Goal: Task Accomplishment & Management: Use online tool/utility

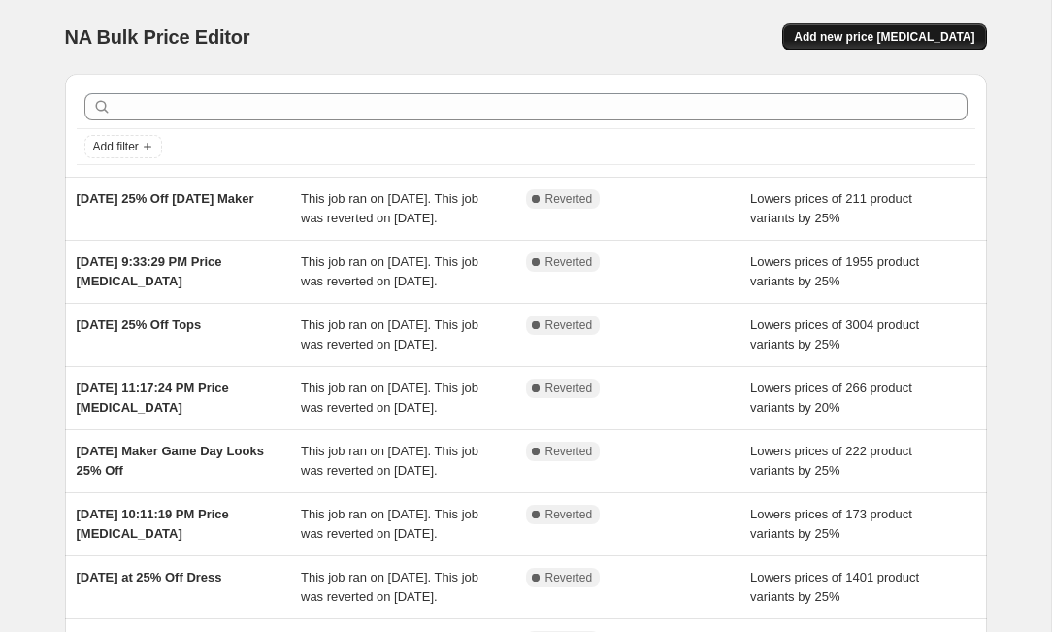
click at [843, 37] on span "Add new price [MEDICAL_DATA]" at bounding box center [884, 37] width 181 height 16
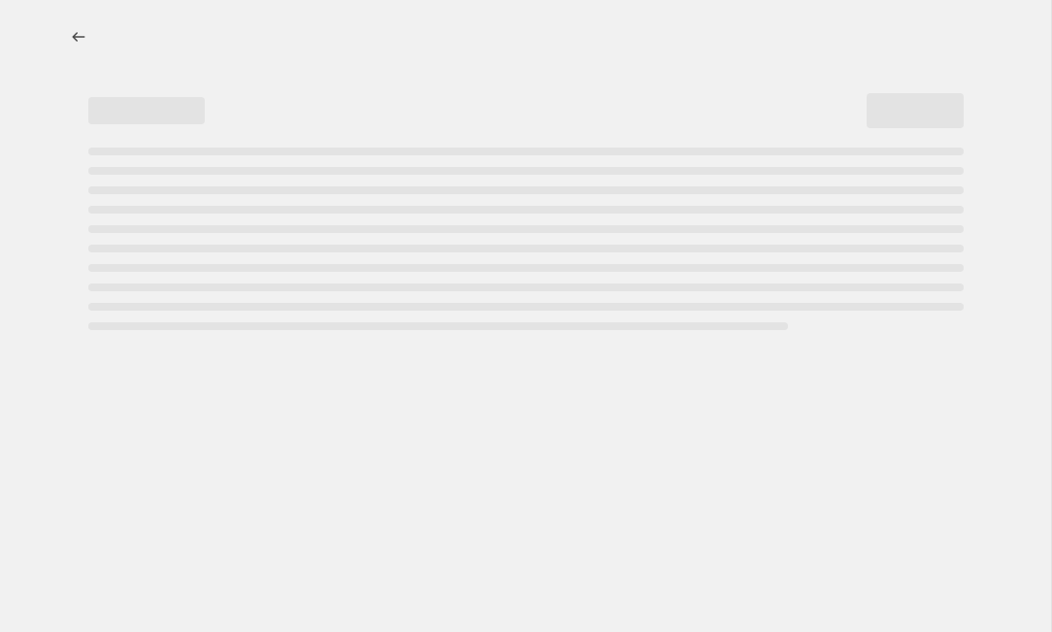
select select "percentage"
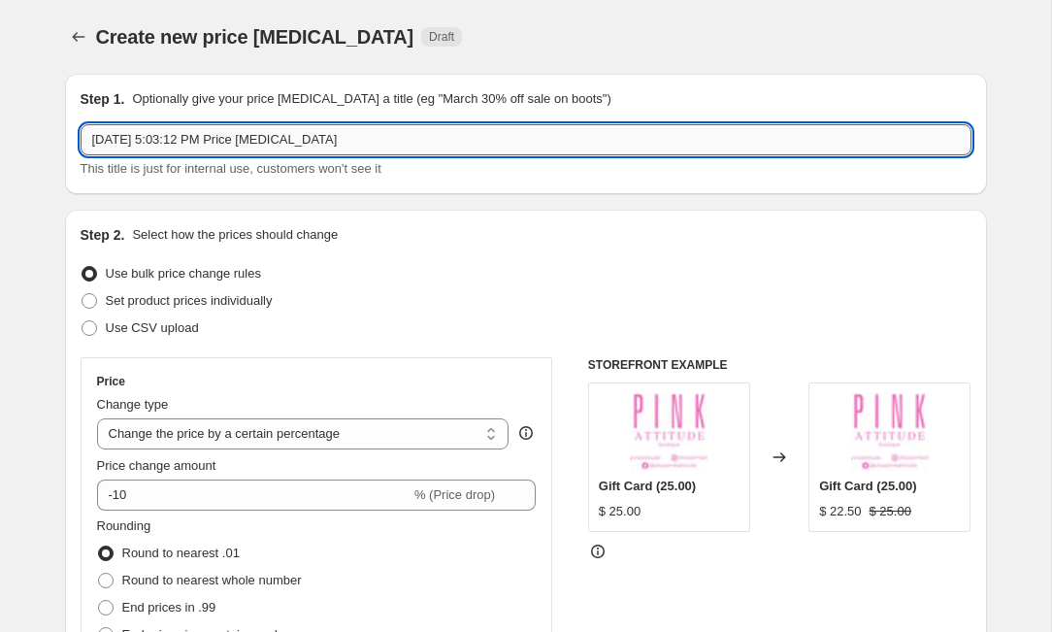
drag, startPoint x: 89, startPoint y: 142, endPoint x: 399, endPoint y: 149, distance: 309.7
click at [399, 149] on input "[DATE] 5:03:12 PM Price [MEDICAL_DATA]" at bounding box center [526, 139] width 891 height 31
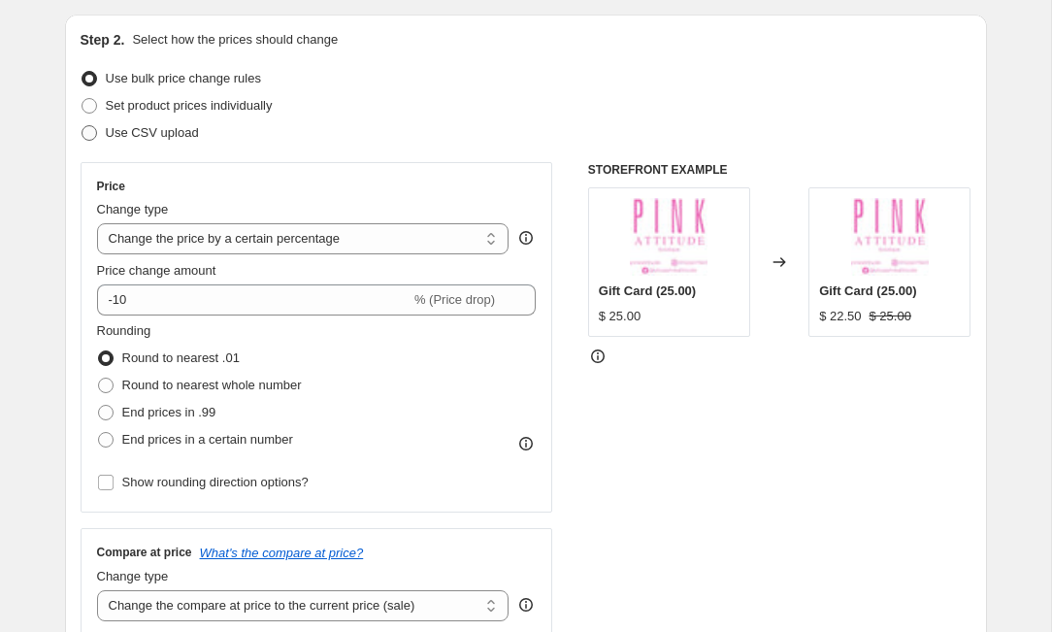
scroll to position [198, 0]
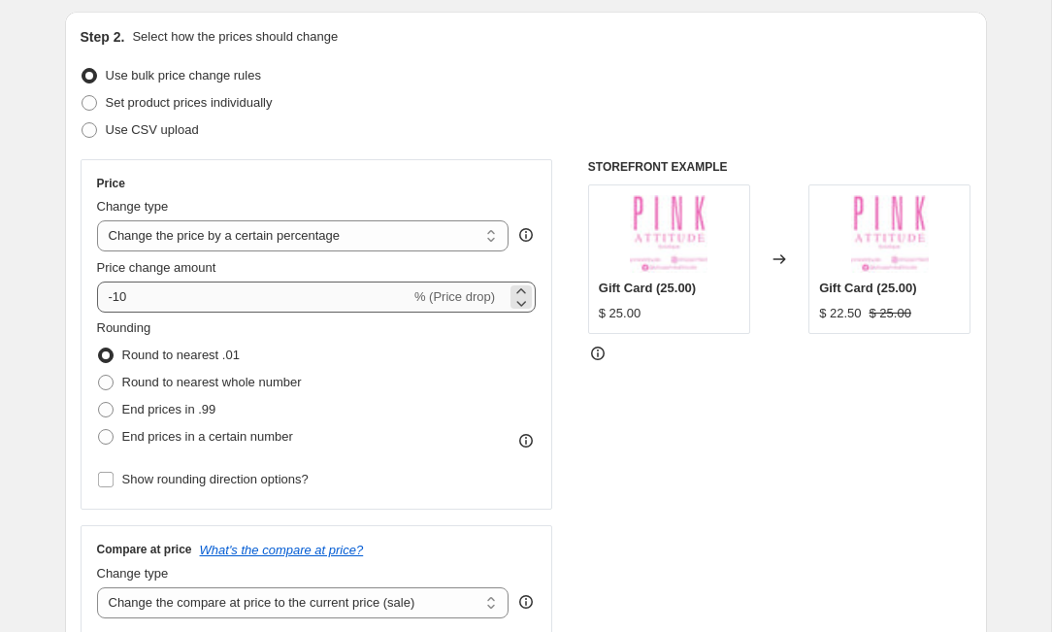
type input "[DATE] MM 25% Off ALL Dresses"
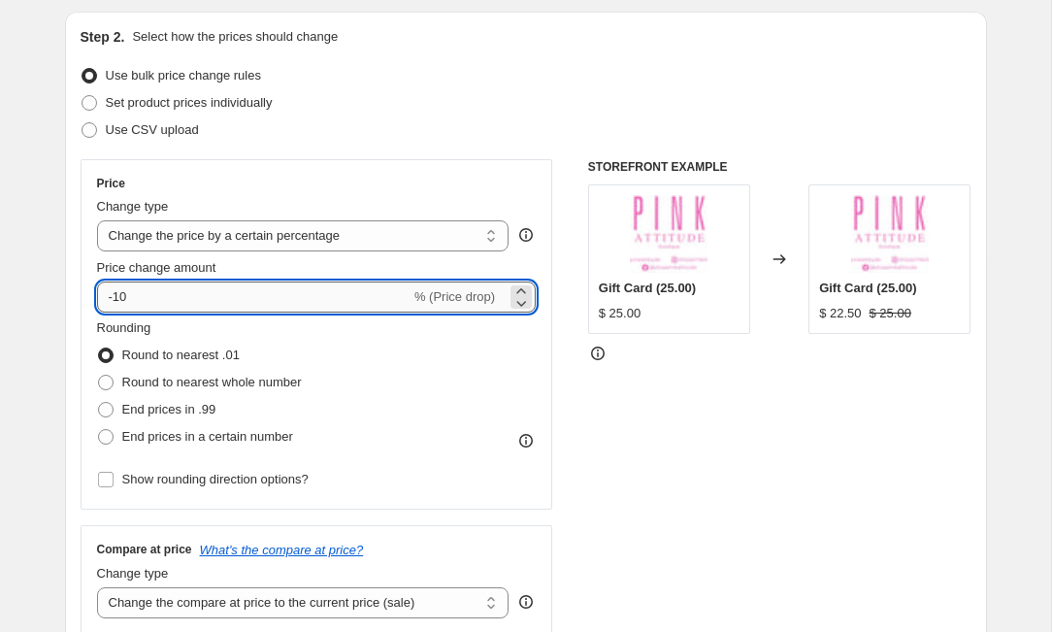
click at [225, 292] on input "-10" at bounding box center [253, 296] width 313 height 31
type input "-1"
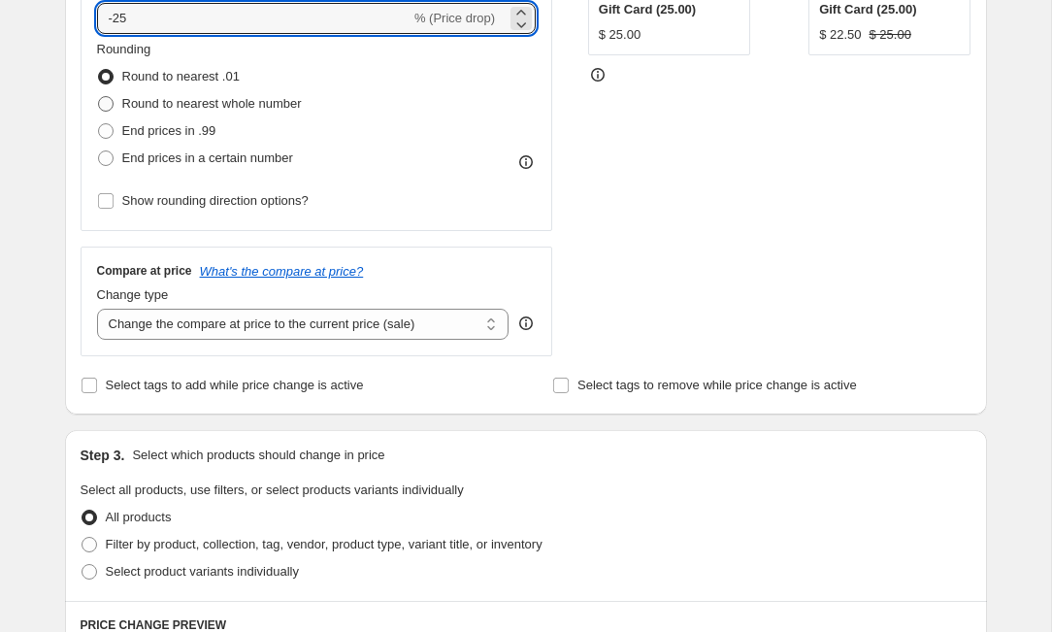
scroll to position [485, 0]
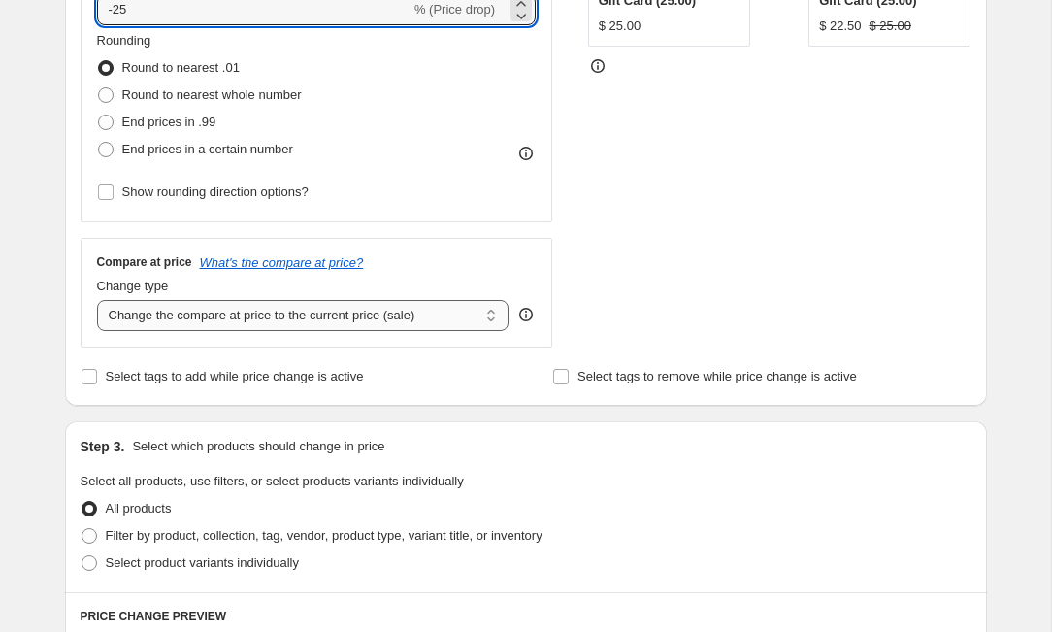
type input "-25"
select select "no_change"
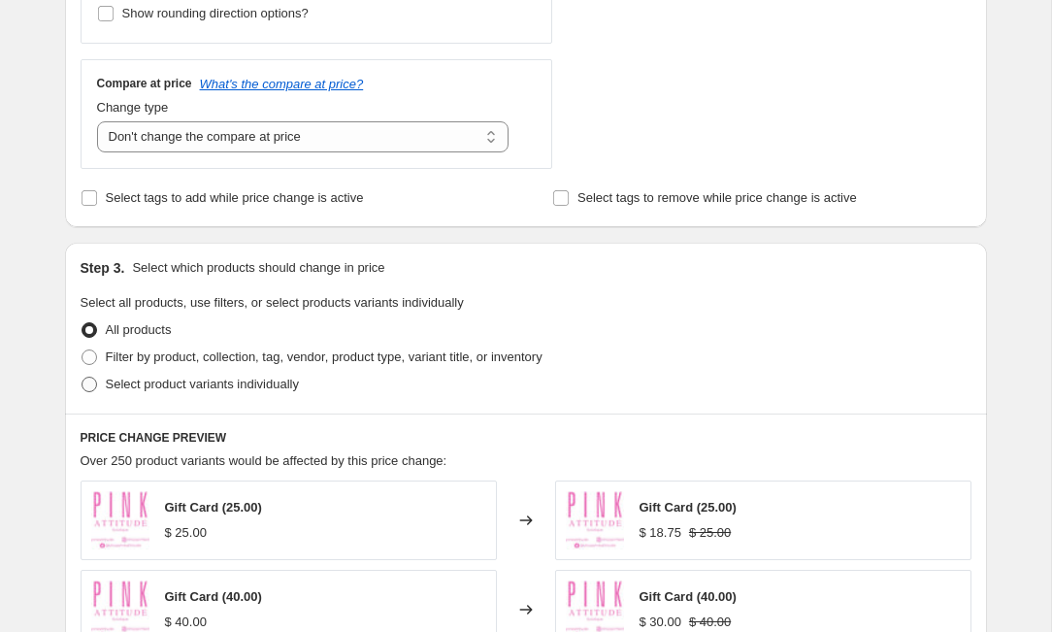
scroll to position [666, 0]
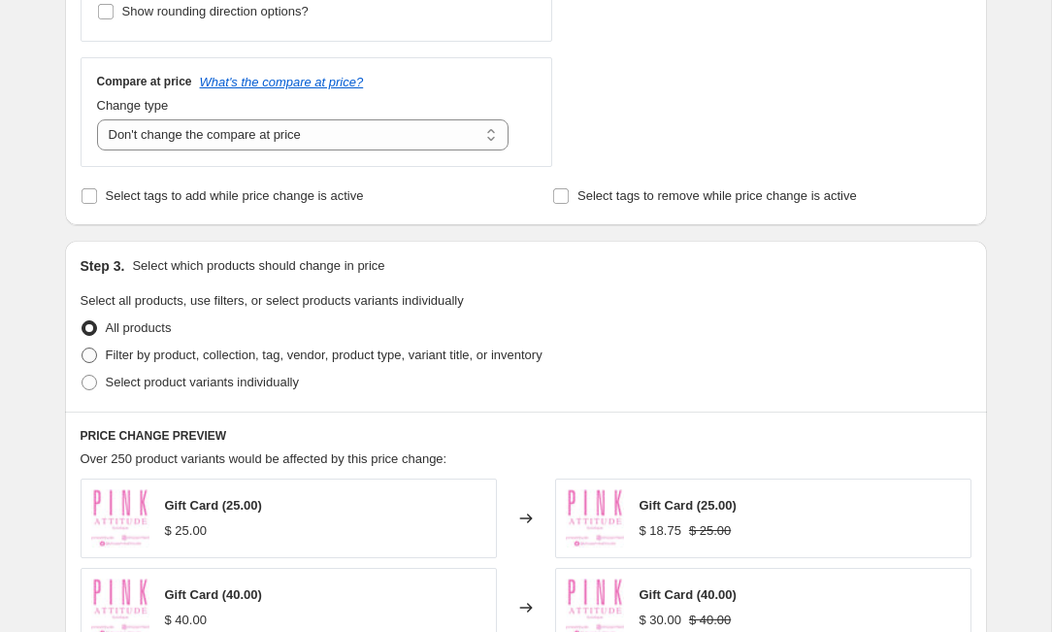
click at [280, 358] on span "Filter by product, collection, tag, vendor, product type, variant title, or inv…" at bounding box center [324, 354] width 437 height 15
click at [82, 348] on input "Filter by product, collection, tag, vendor, product type, variant title, or inv…" at bounding box center [82, 347] width 1 height 1
radio input "true"
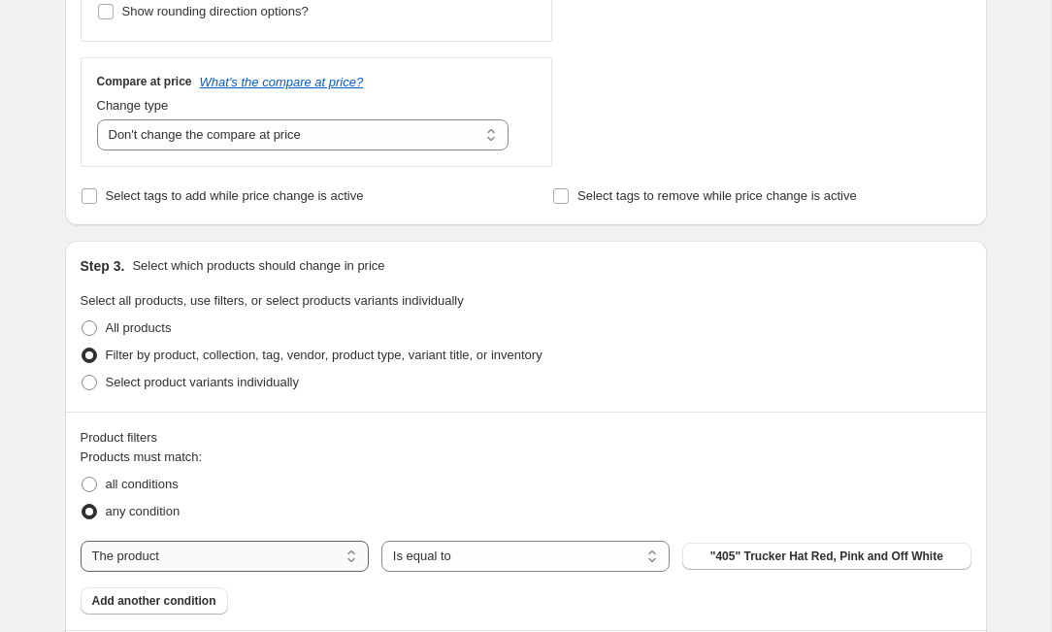
select select "collection"
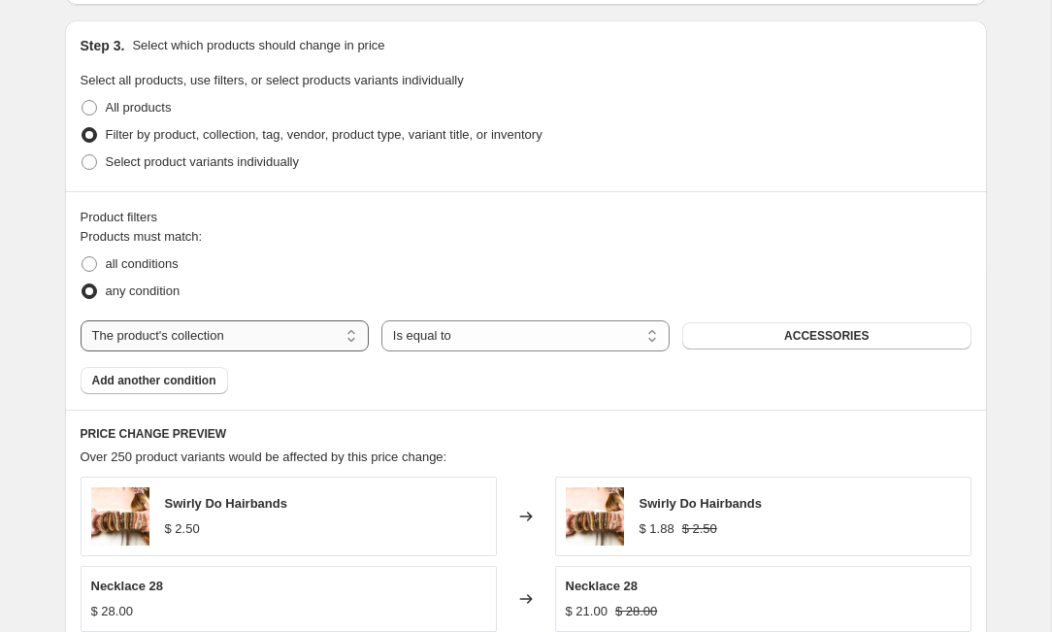
scroll to position [892, 0]
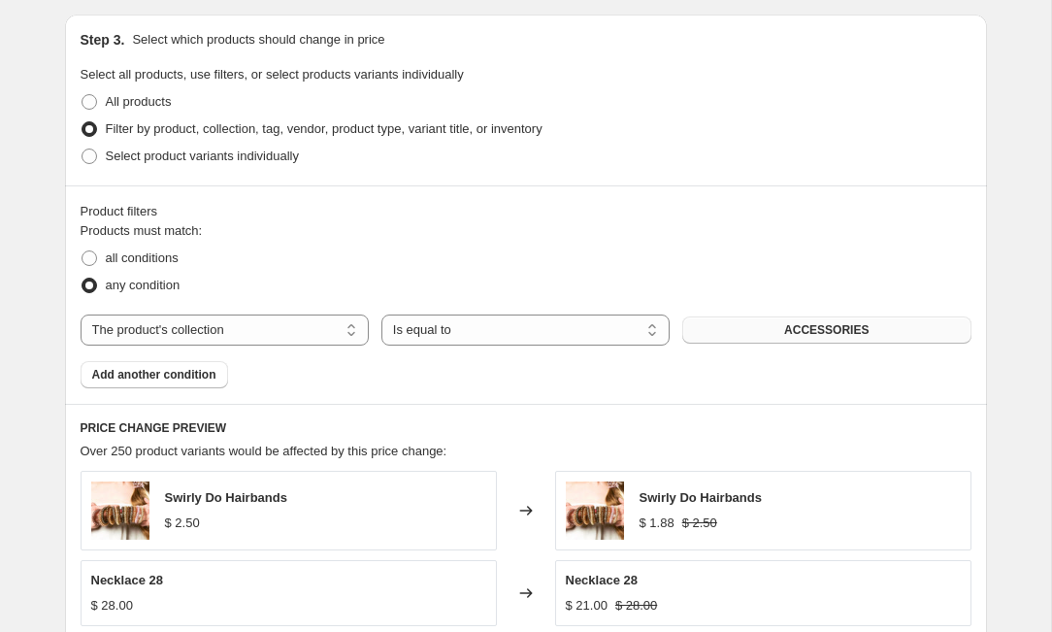
click at [709, 335] on button "ACCESSORIES" at bounding box center [826, 329] width 288 height 27
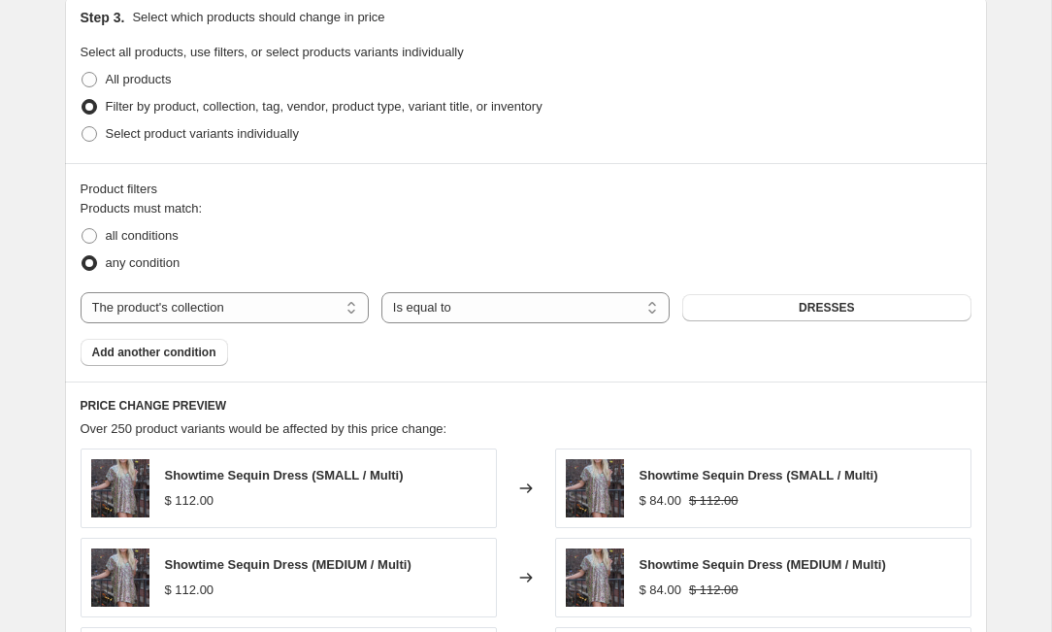
scroll to position [900, 0]
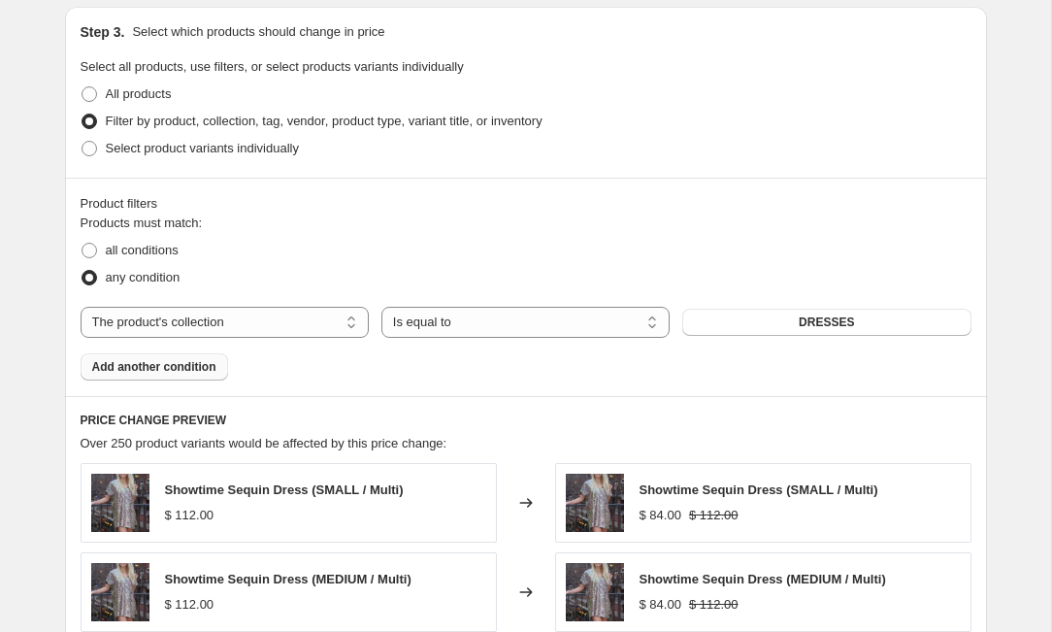
click at [205, 367] on span "Add another condition" at bounding box center [154, 367] width 124 height 16
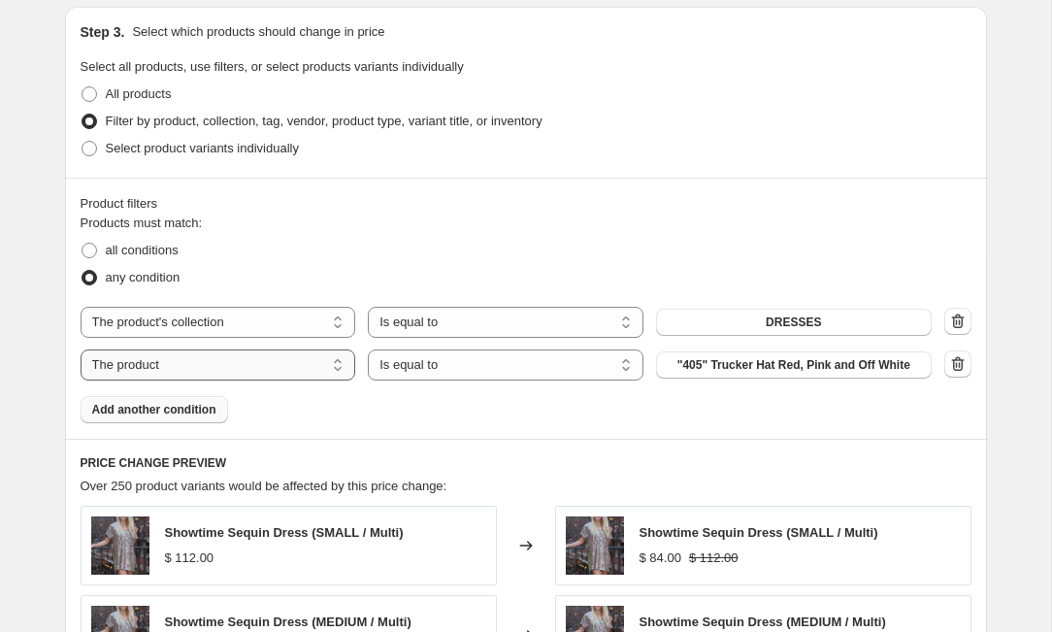
select select "collection"
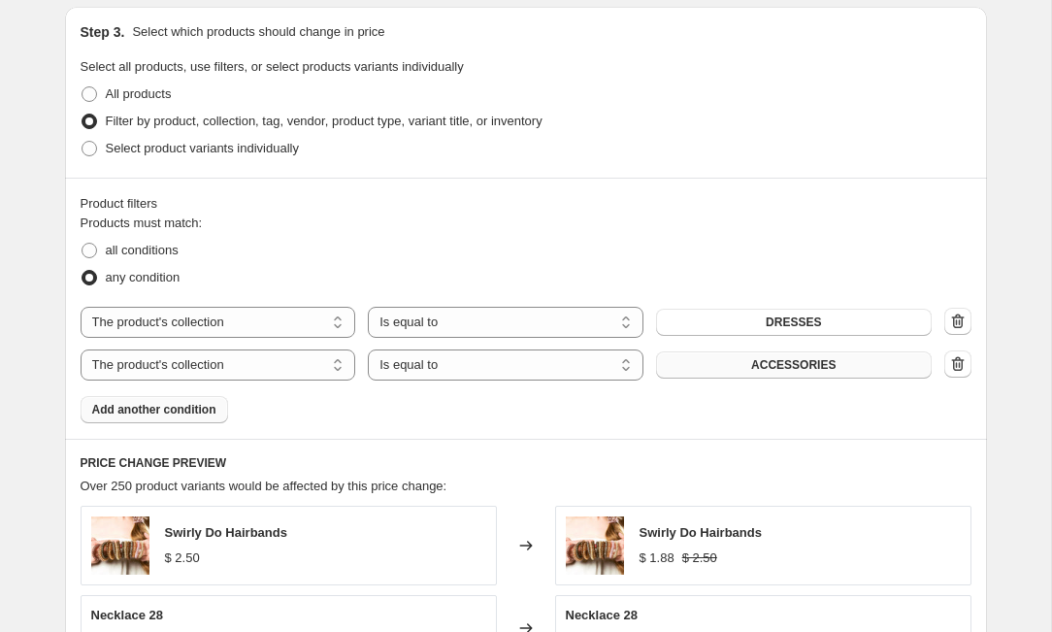
click at [688, 361] on button "ACCESSORIES" at bounding box center [794, 364] width 276 height 27
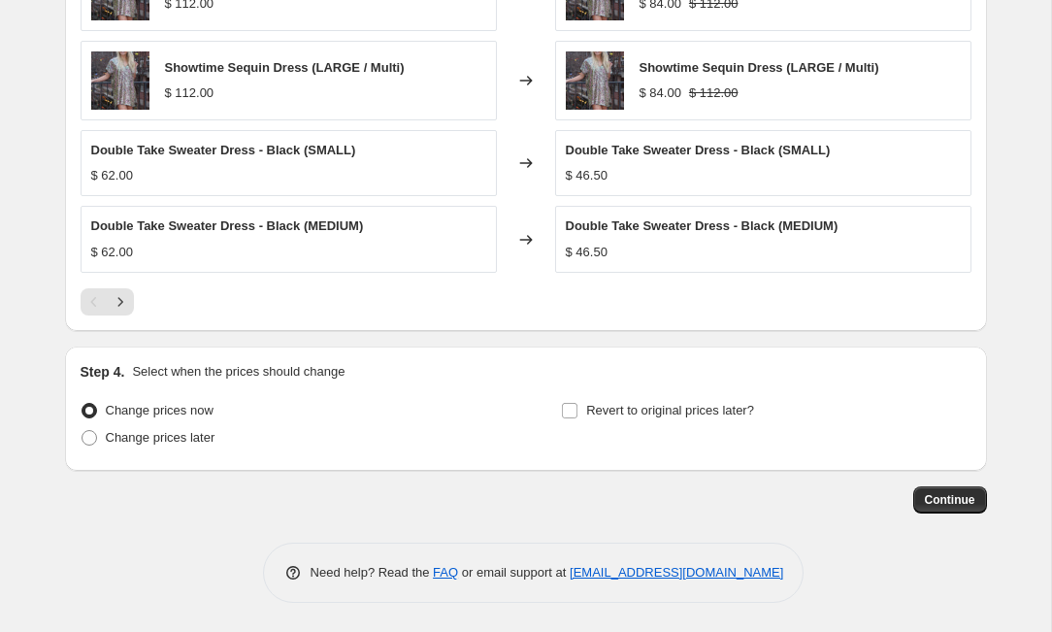
scroll to position [1543, 0]
click at [86, 438] on span at bounding box center [90, 438] width 16 height 16
click at [82, 431] on input "Change prices later" at bounding box center [82, 430] width 1 height 1
radio input "true"
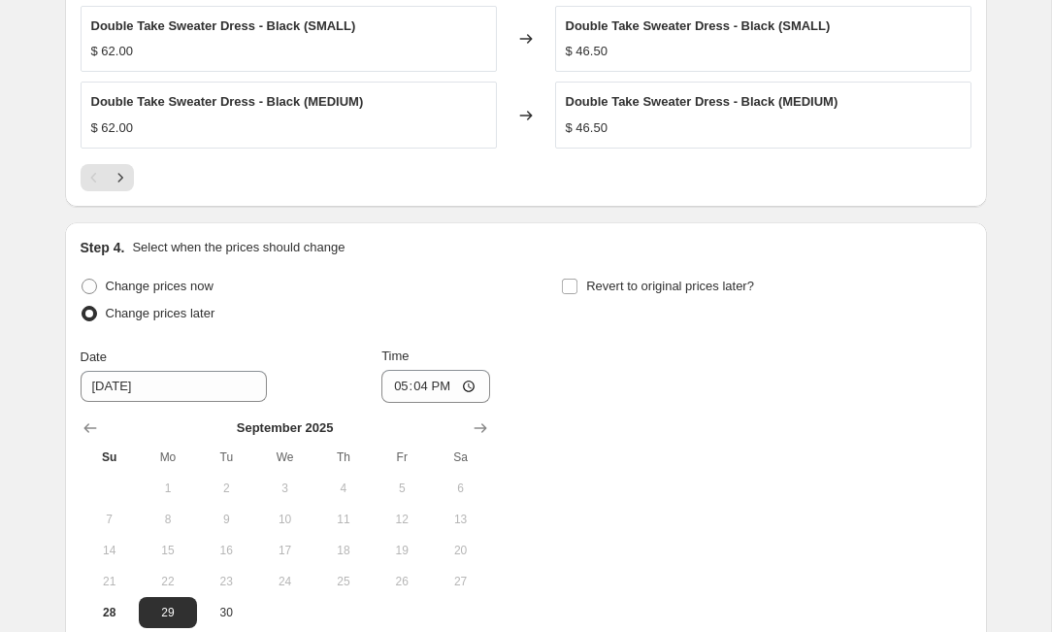
scroll to position [1690, 0]
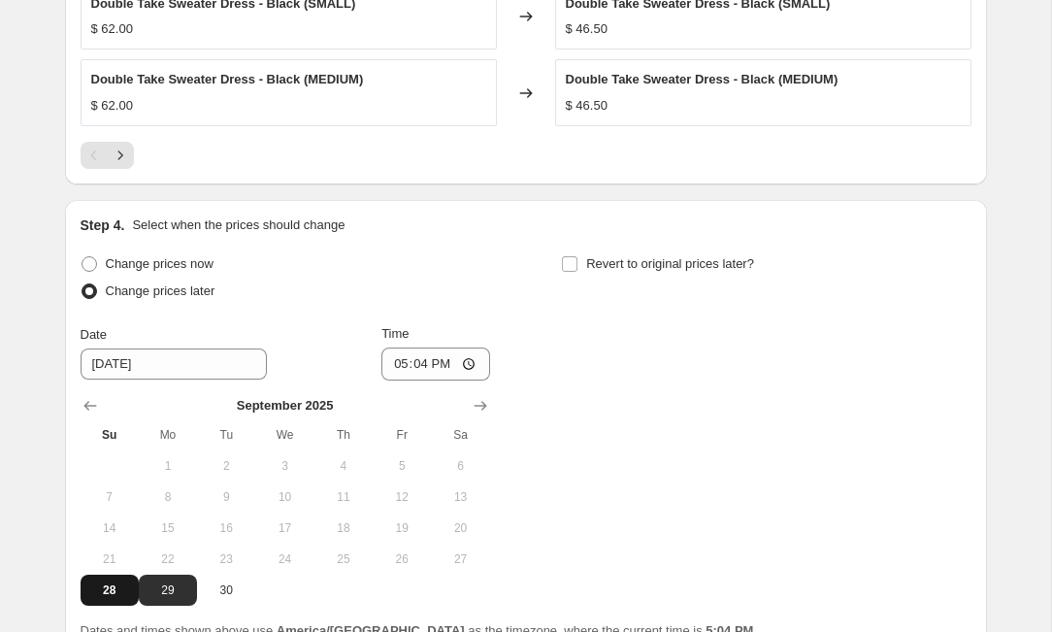
click at [114, 591] on span "28" at bounding box center [109, 590] width 43 height 16
type input "[DATE]"
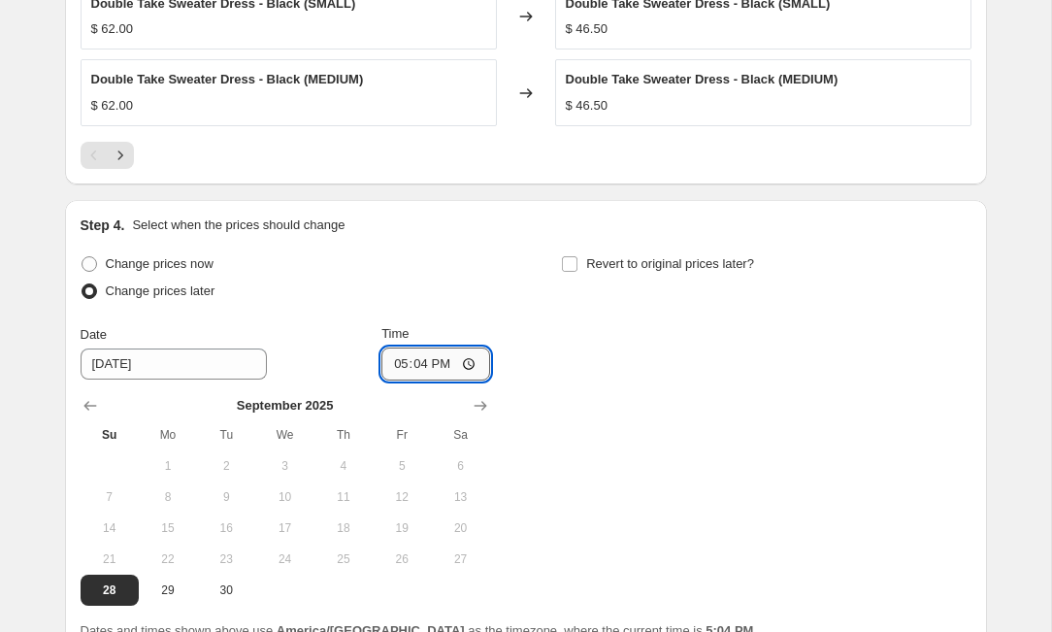
click at [422, 369] on input "17:04" at bounding box center [435, 363] width 109 height 33
click at [454, 370] on input "23:04" at bounding box center [435, 363] width 109 height 33
click at [449, 365] on input "23:04" at bounding box center [435, 363] width 109 height 33
type input "23:00"
click at [609, 393] on div "Change prices now Change prices later Date [DATE] Time 23:00 [DATE] Su Mo Tu We…" at bounding box center [526, 427] width 891 height 355
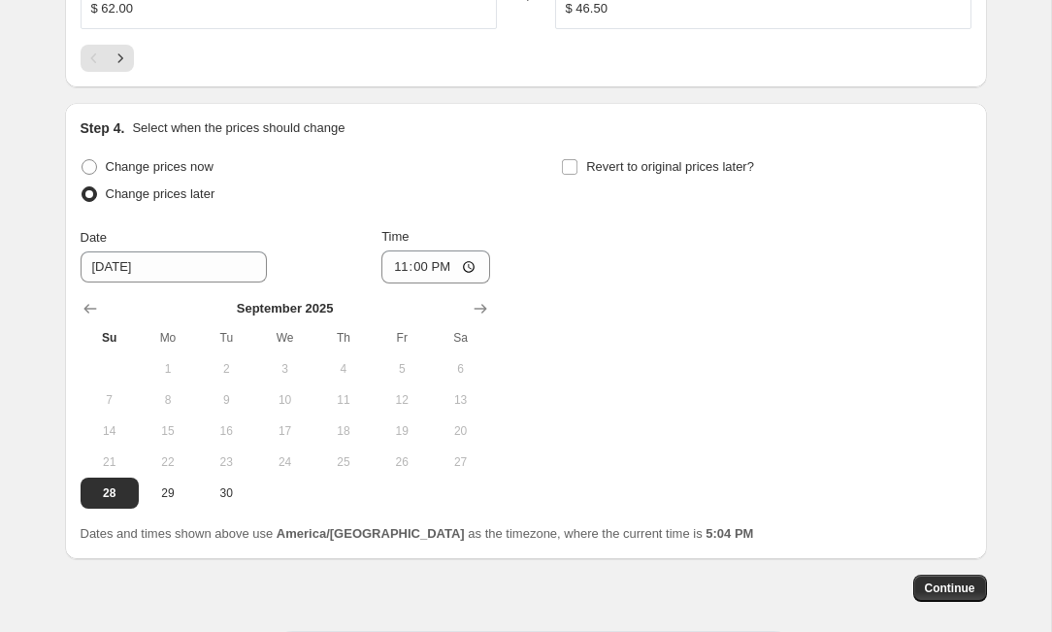
scroll to position [1792, 0]
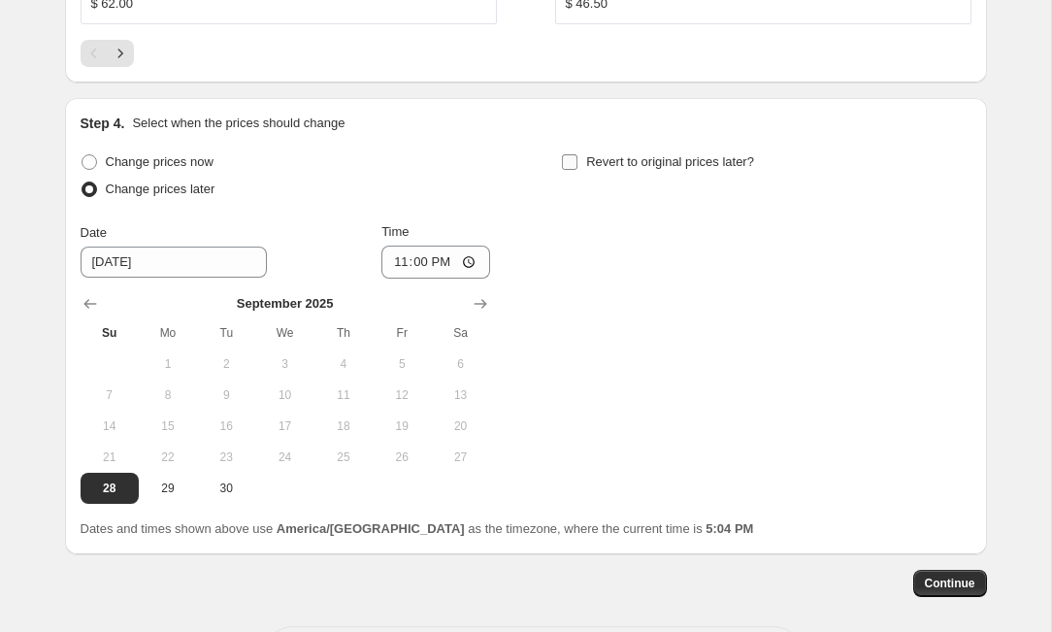
click at [572, 161] on input "Revert to original prices later?" at bounding box center [570, 162] width 16 height 16
checkbox input "true"
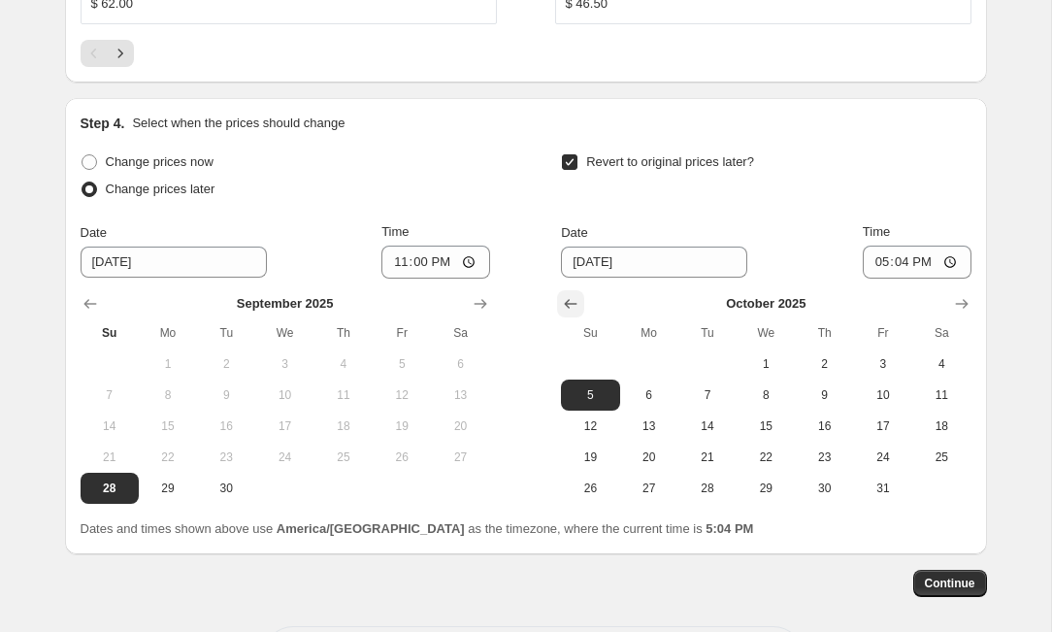
click at [574, 301] on icon "Show previous month, September 2025" at bounding box center [570, 303] width 19 height 19
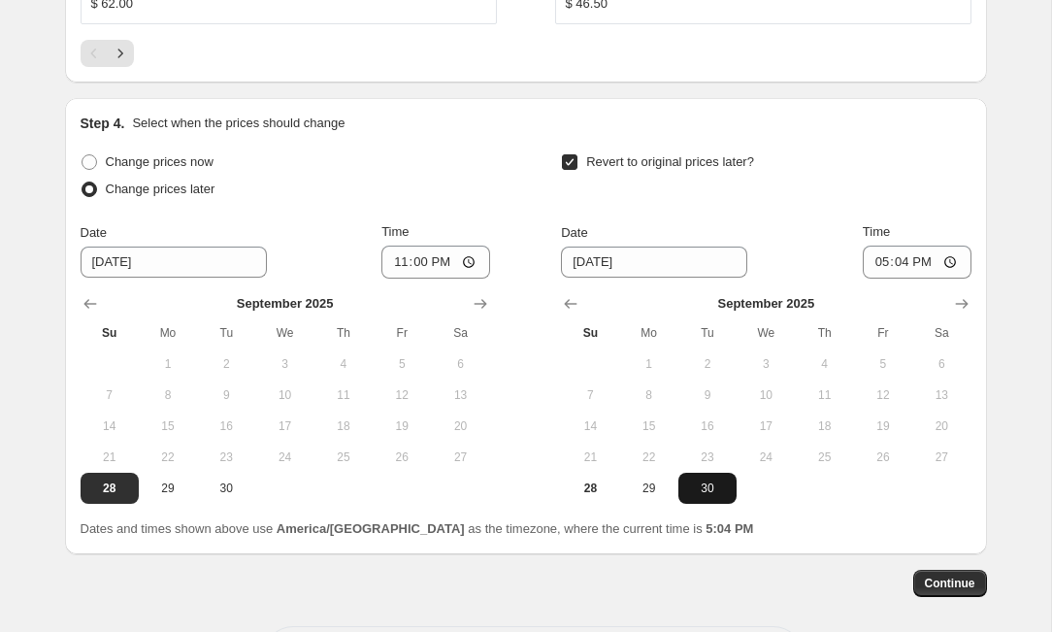
click at [709, 495] on span "30" at bounding box center [707, 488] width 43 height 16
type input "[DATE]"
click at [907, 266] on input "17:04" at bounding box center [917, 262] width 109 height 33
click at [927, 265] on input "14:04" at bounding box center [917, 262] width 109 height 33
click at [946, 262] on input "14:00" at bounding box center [917, 262] width 109 height 33
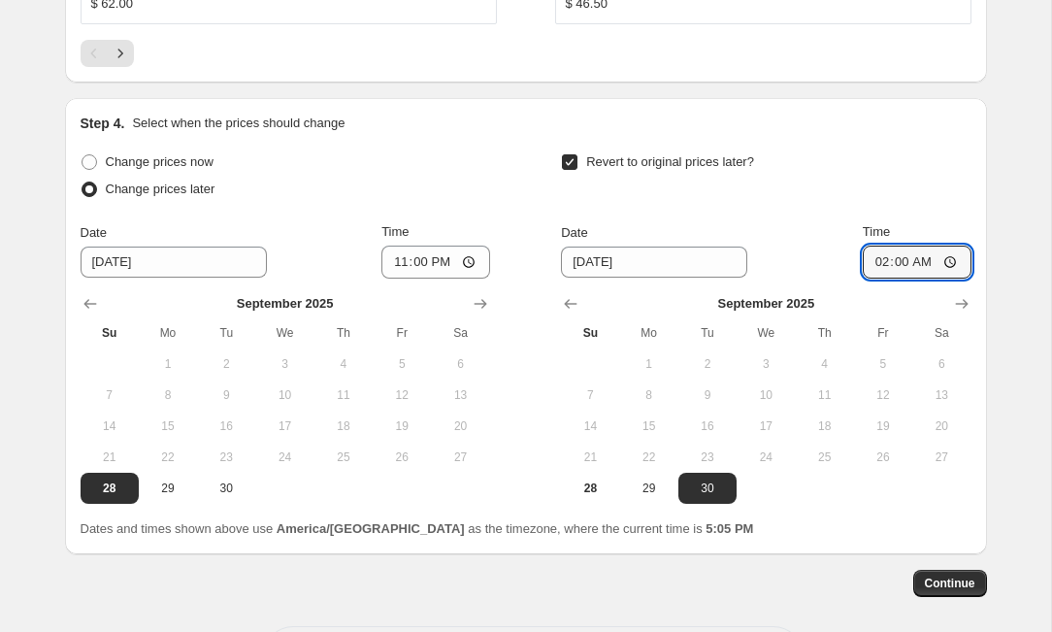
type input "02:00"
click at [944, 175] on div "Revert to original prices later?" at bounding box center [766, 177] width 410 height 58
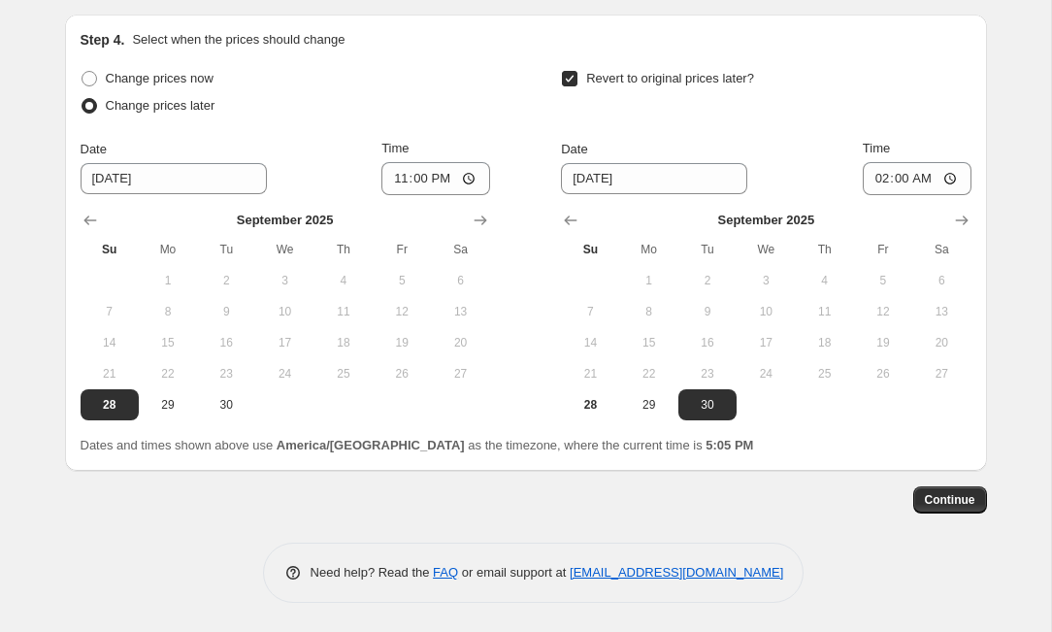
scroll to position [1877, 0]
click at [943, 500] on span "Continue" at bounding box center [950, 500] width 50 height 16
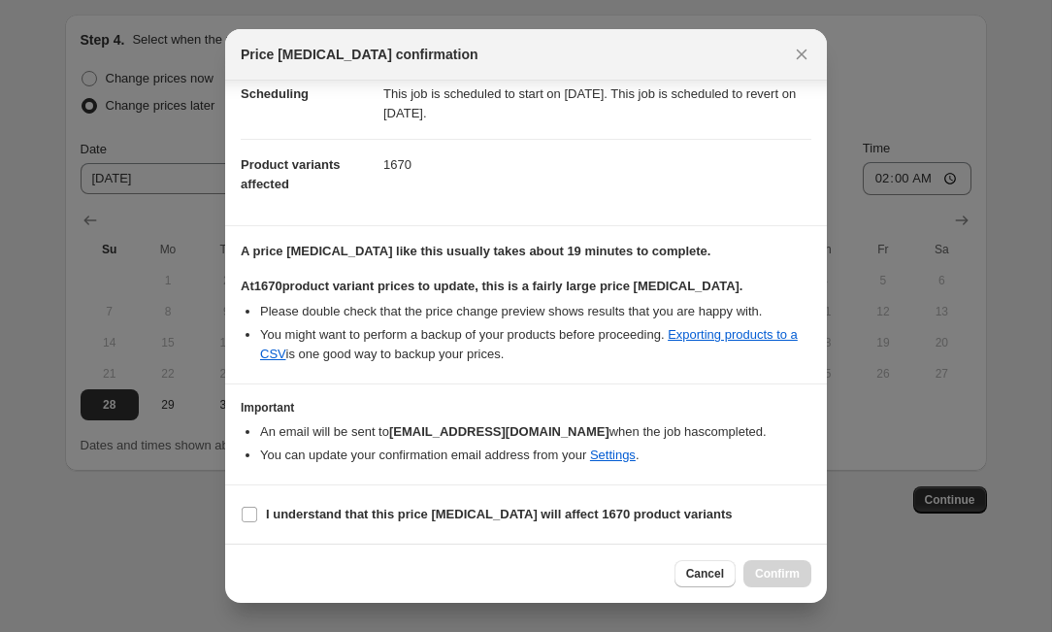
scroll to position [169, 0]
click at [245, 515] on input "I understand that this price [MEDICAL_DATA] will affect 1670 product variants" at bounding box center [250, 515] width 16 height 16
checkbox input "true"
click at [784, 576] on span "Confirm" at bounding box center [777, 574] width 45 height 16
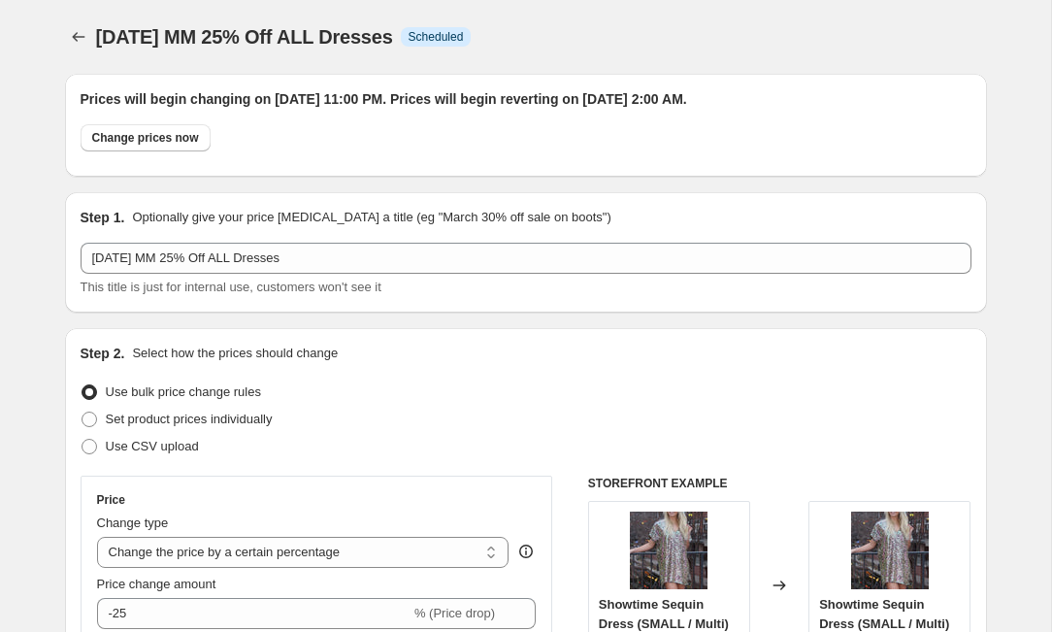
scroll to position [1877, 0]
